Goal: Find specific page/section: Find specific page/section

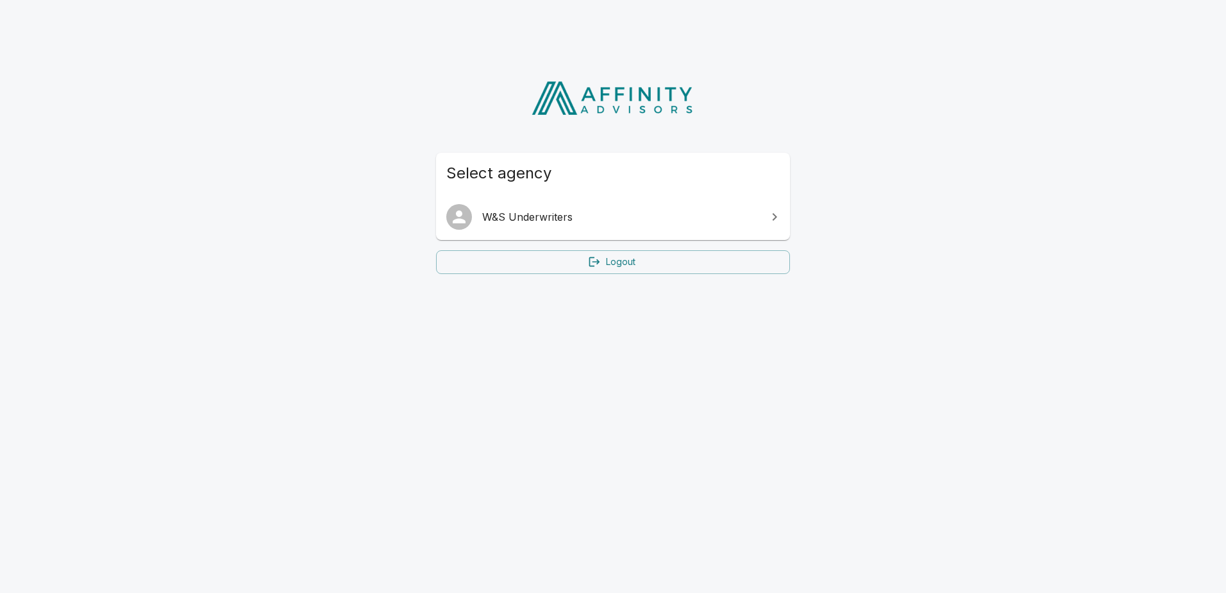
click at [614, 219] on span "W&S Underwriters" at bounding box center [620, 216] width 277 height 15
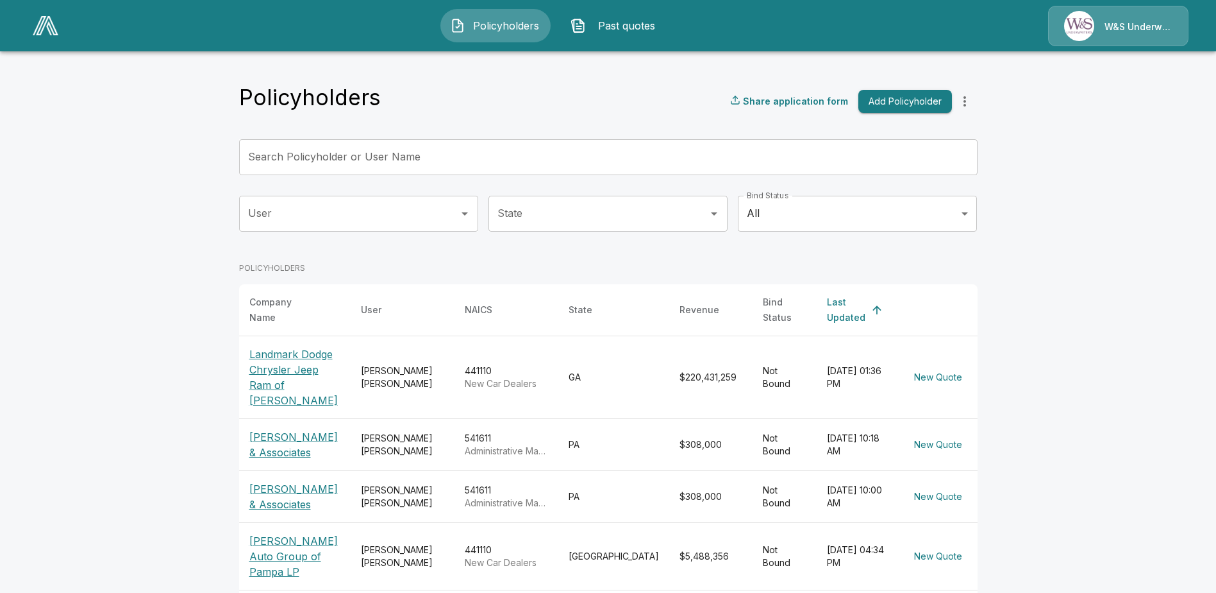
click at [315, 533] on p "[PERSON_NAME] Auto Group of Pampa LP" at bounding box center [294, 556] width 91 height 46
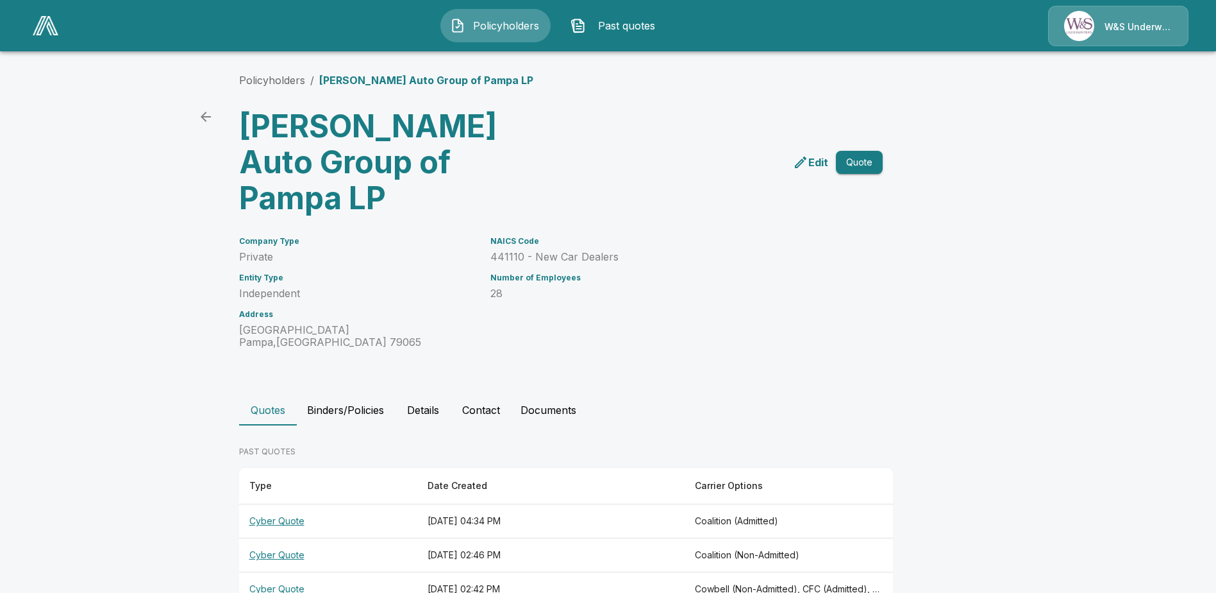
scroll to position [35, 0]
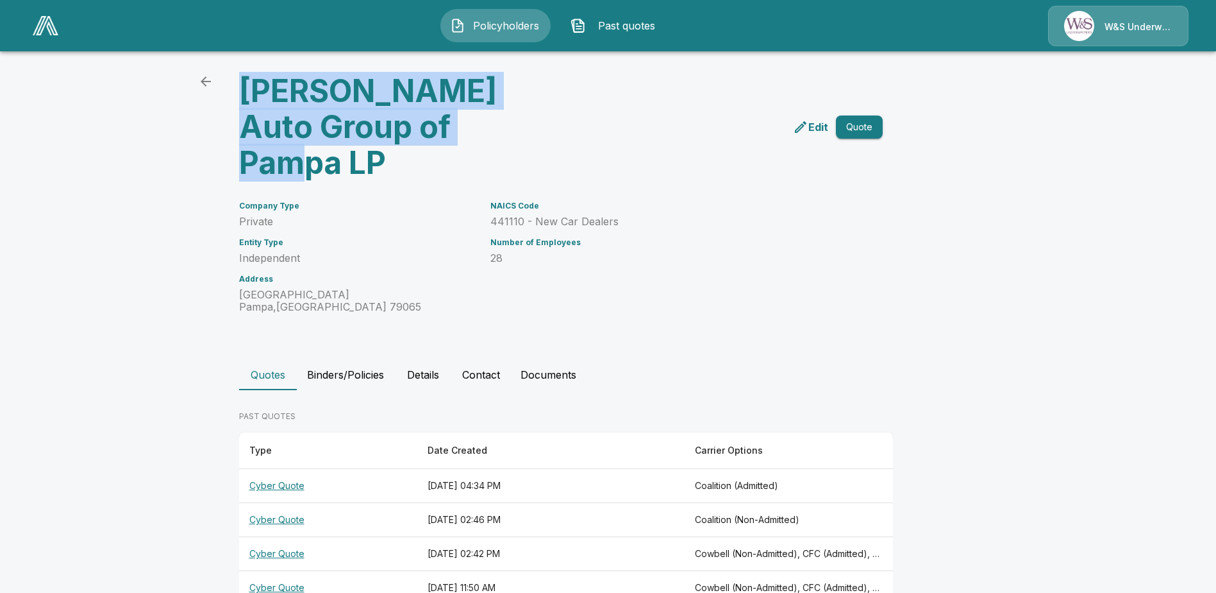
drag, startPoint x: 542, startPoint y: 127, endPoint x: 243, endPoint y: 91, distance: 301.0
click at [243, 91] on div "[PERSON_NAME] Auto Group of Pampa LP" at bounding box center [392, 122] width 327 height 118
copy h3 "[PERSON_NAME] Auto Group of Pampa LP"
